Goal: Information Seeking & Learning: Learn about a topic

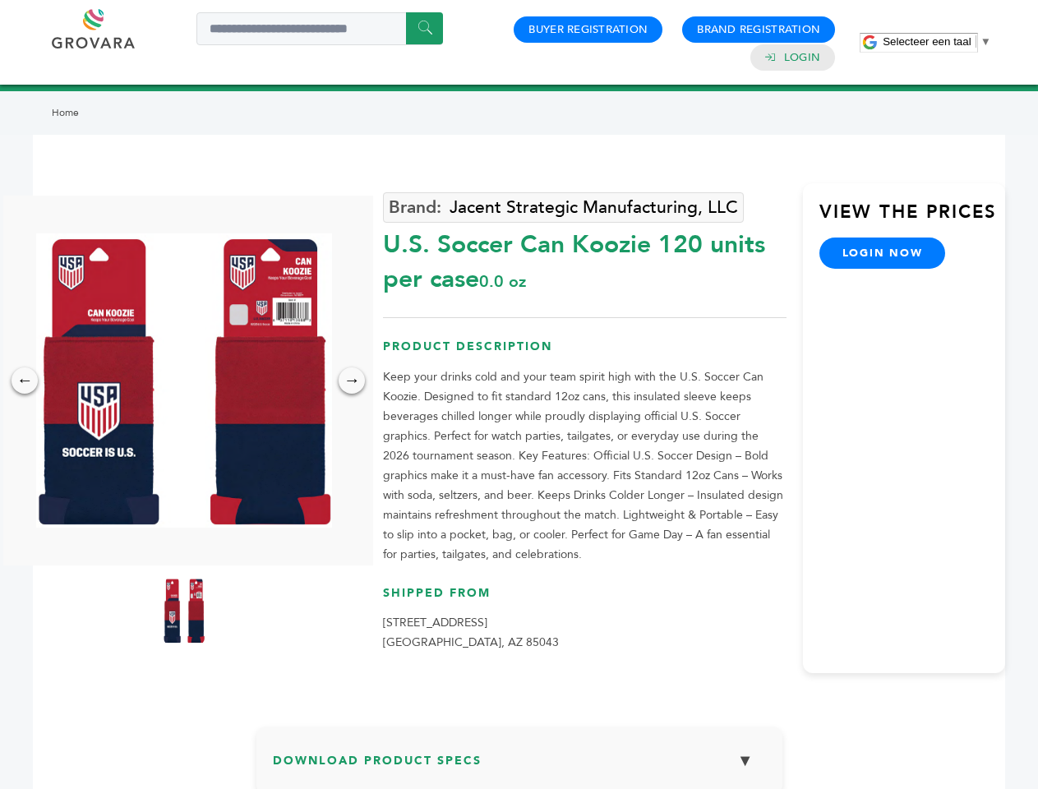
click at [937, 41] on span "Selecteer een taal" at bounding box center [927, 41] width 88 height 12
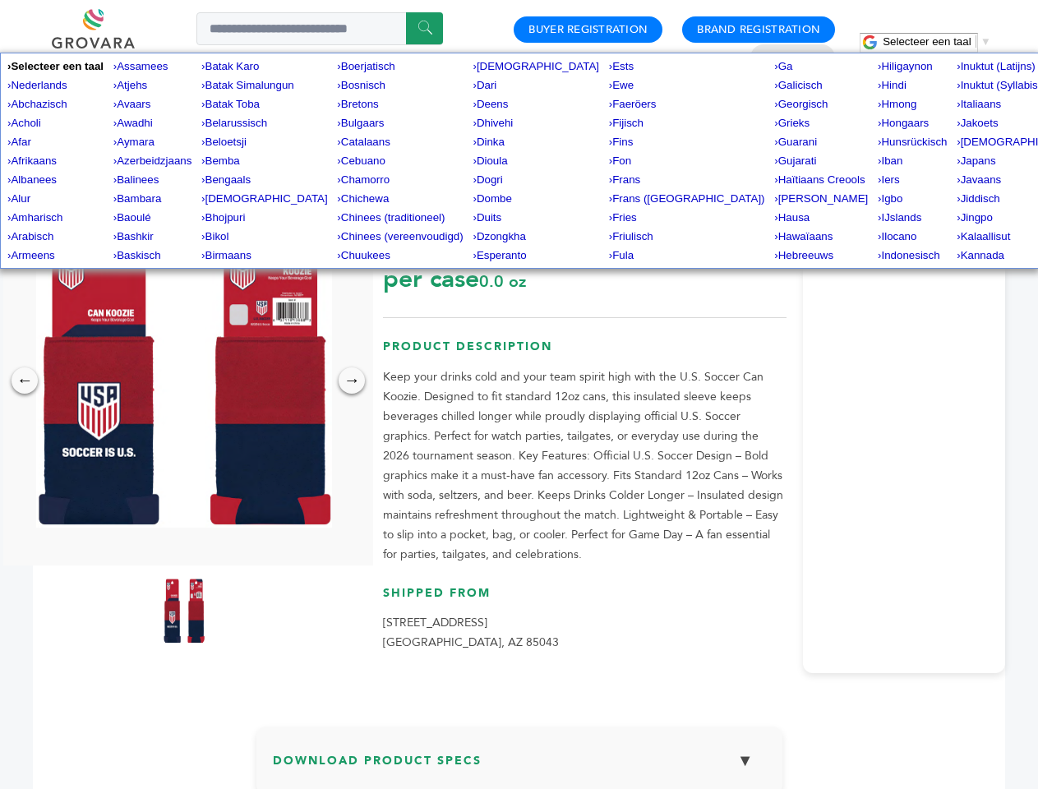
click at [184, 381] on img at bounding box center [184, 381] width 296 height 294
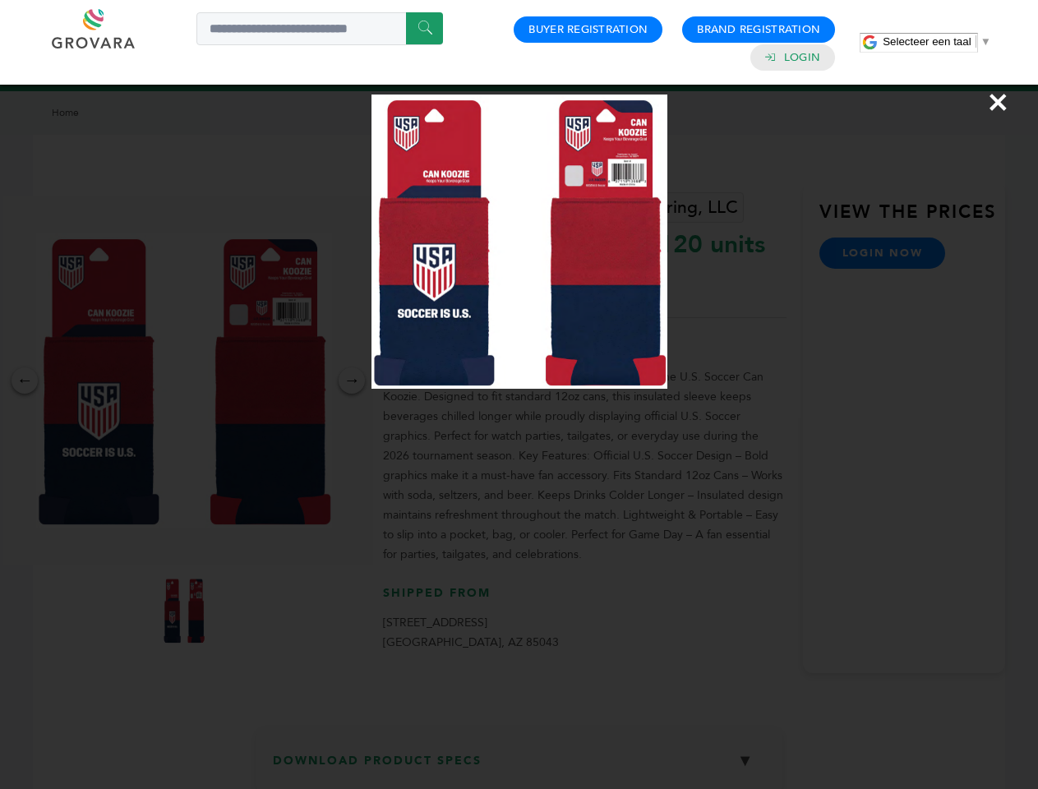
click at [25, 381] on div "×" at bounding box center [519, 394] width 1038 height 789
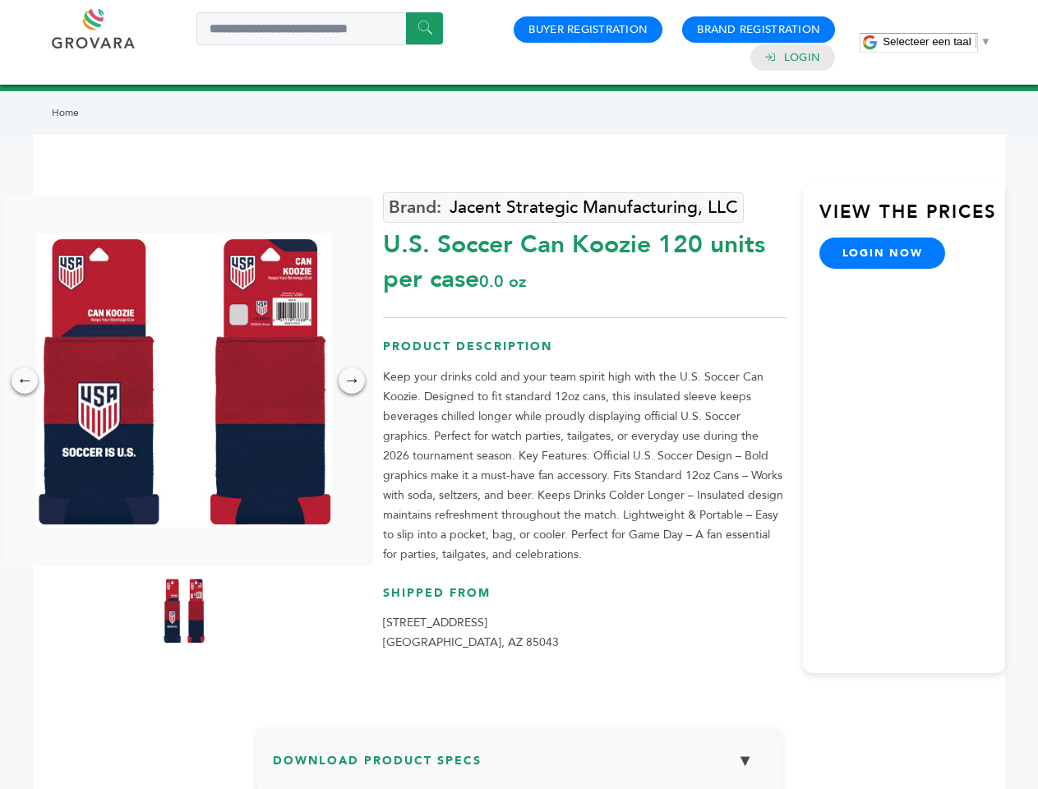
click at [352, 381] on div "→" at bounding box center [352, 381] width 26 height 26
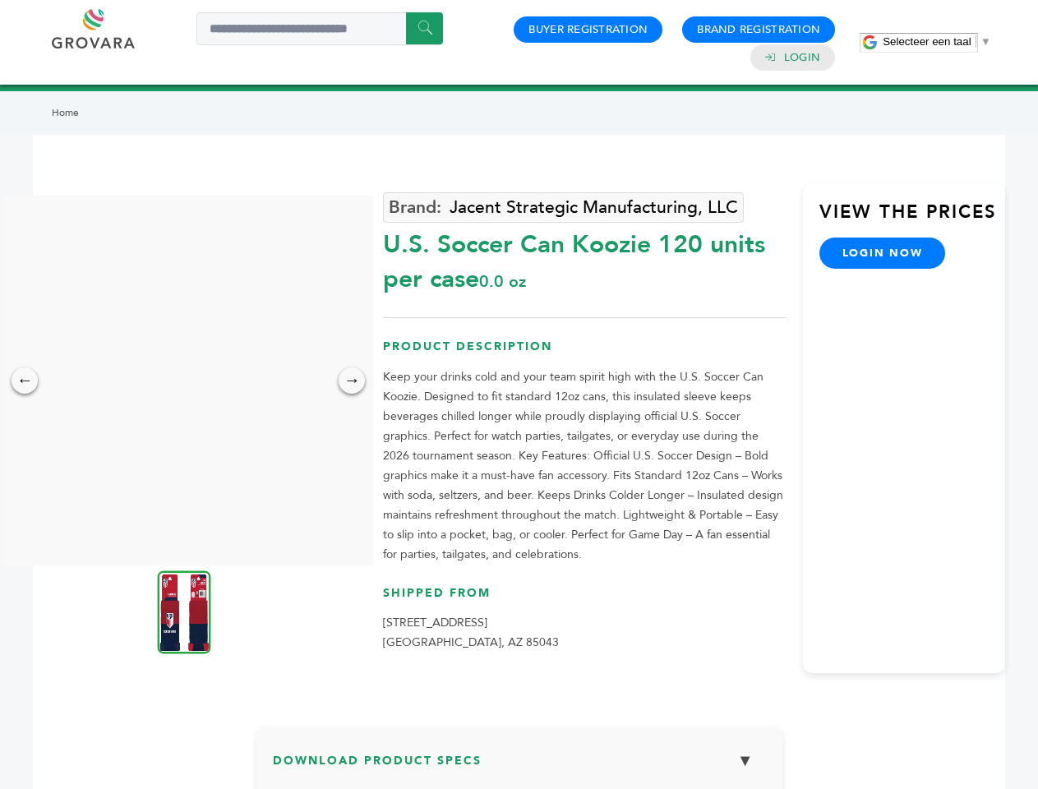
click at [184, 611] on img at bounding box center [184, 612] width 53 height 83
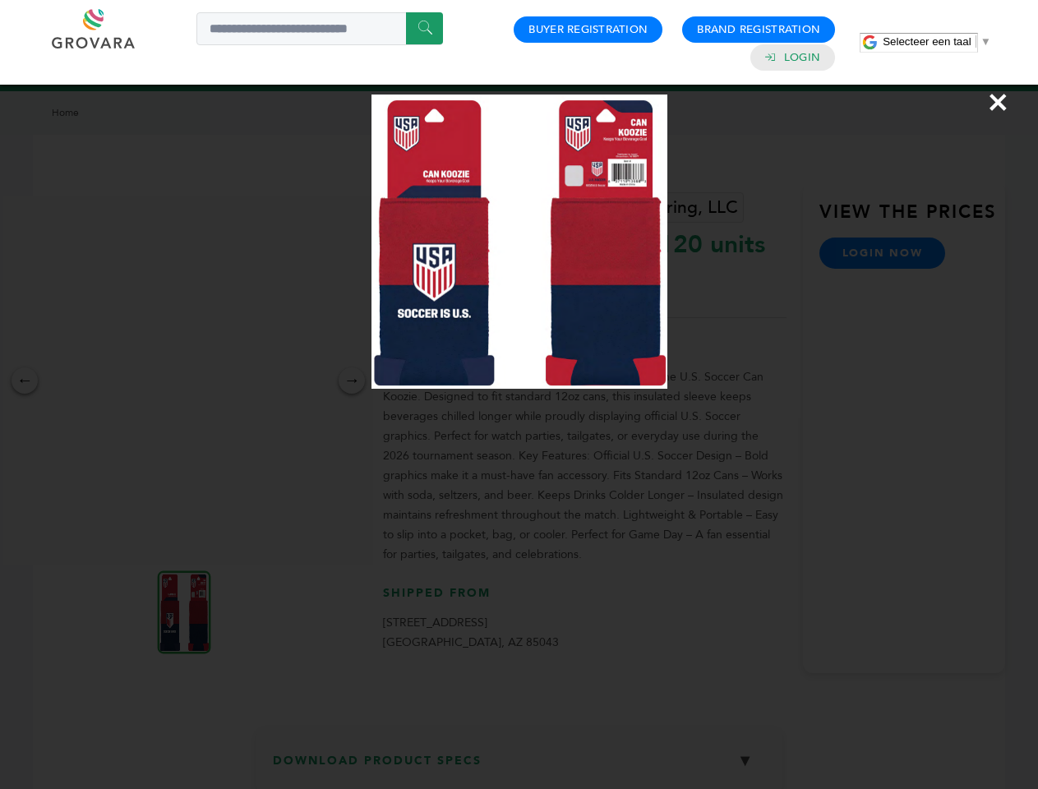
click at [520, 766] on div "×" at bounding box center [519, 394] width 1038 height 789
